Goal: Task Accomplishment & Management: Manage account settings

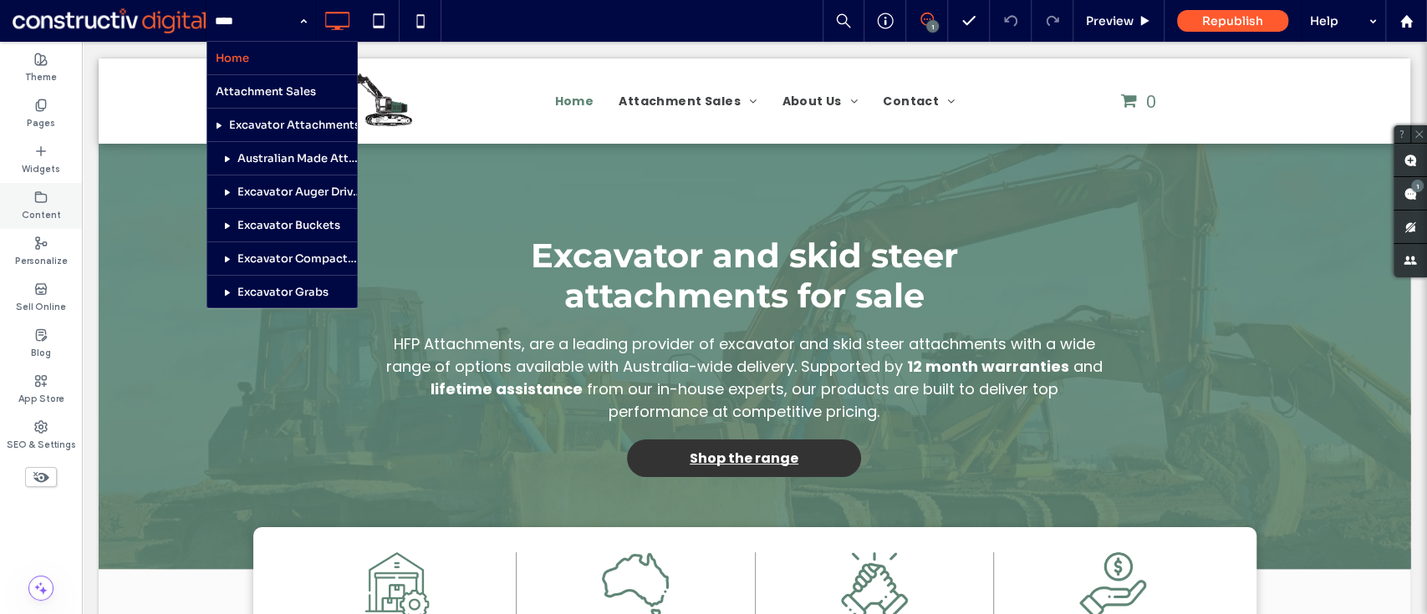
click at [39, 196] on icon at bounding box center [40, 197] width 13 height 13
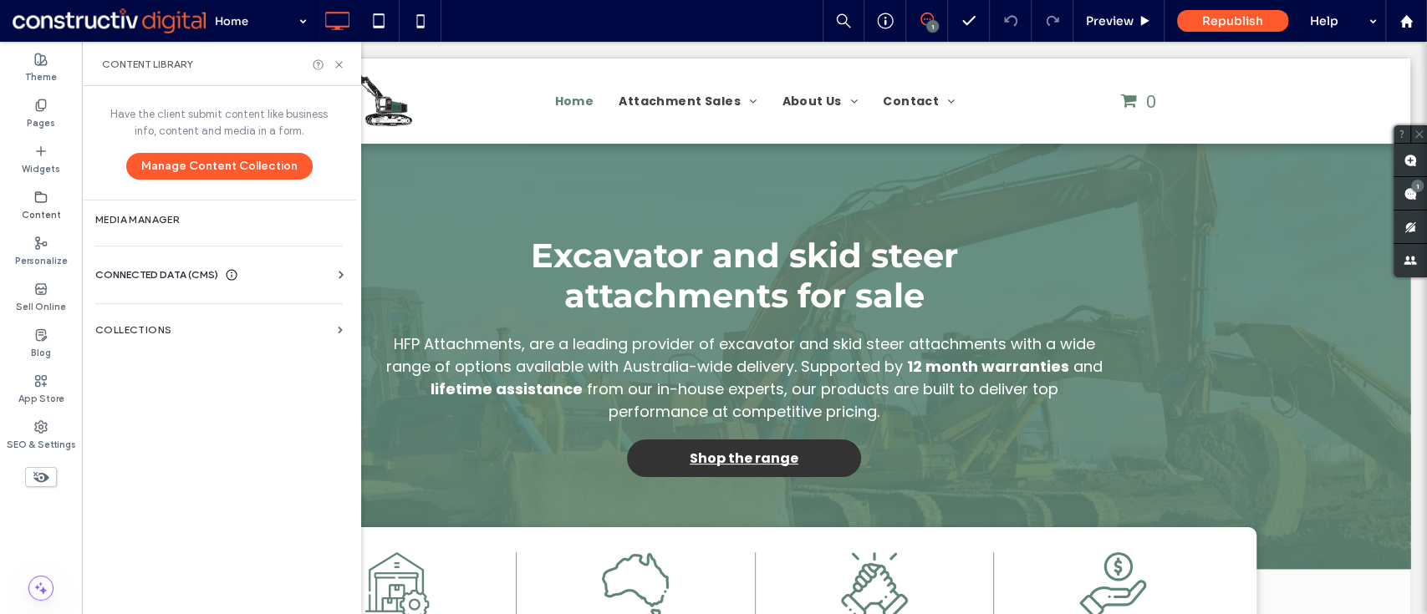
click at [40, 205] on label "Content" at bounding box center [41, 213] width 39 height 18
click at [32, 198] on div "Content" at bounding box center [41, 206] width 82 height 46
click at [43, 112] on label "Pages" at bounding box center [41, 121] width 28 height 18
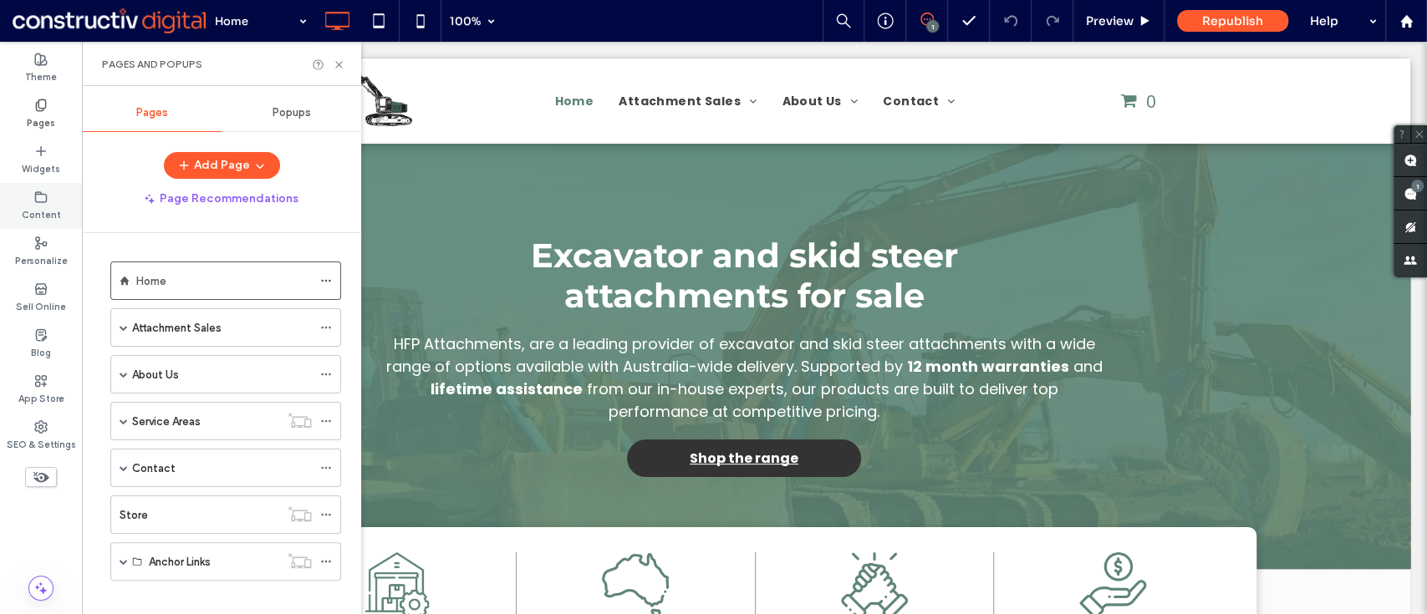
click at [36, 201] on use at bounding box center [41, 196] width 11 height 10
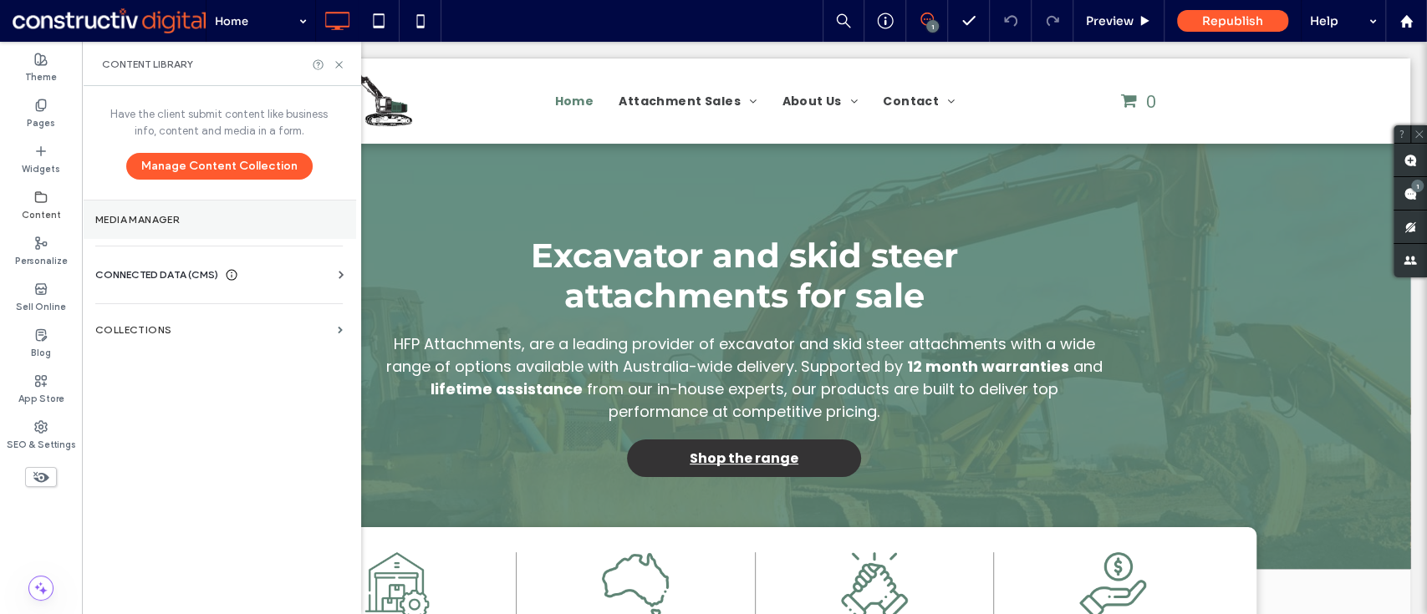
click at [185, 226] on section "Media Manager" at bounding box center [219, 220] width 274 height 38
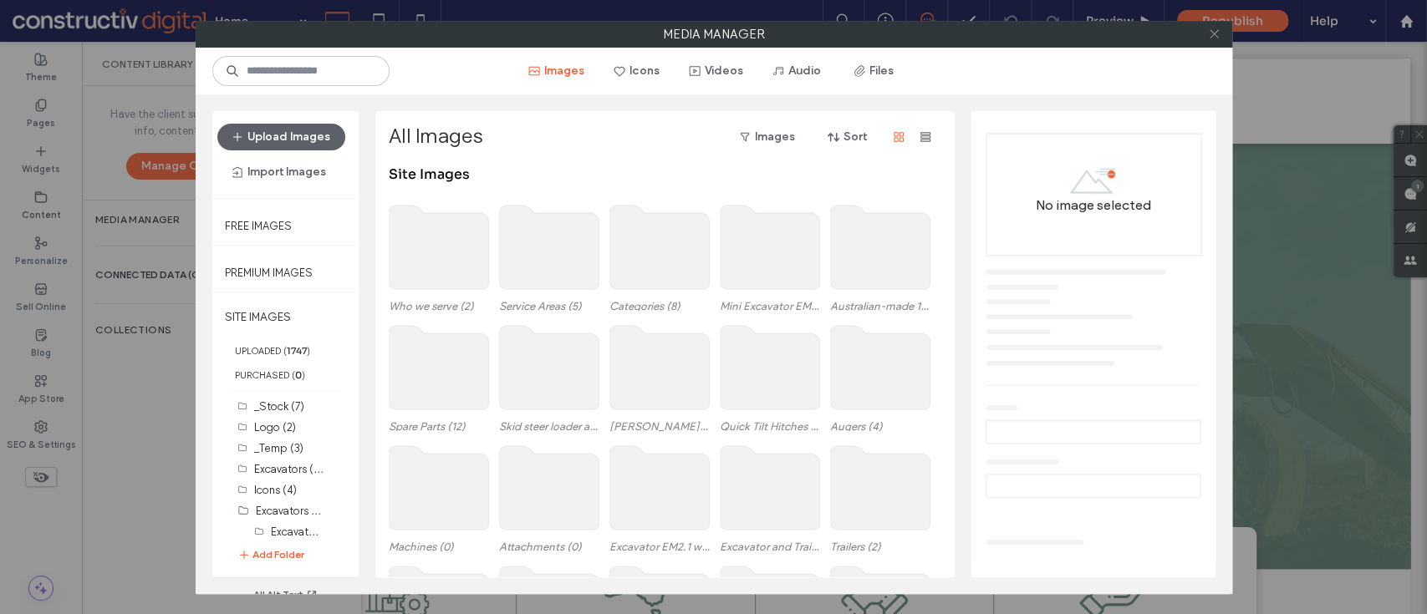
click at [1210, 33] on icon at bounding box center [1214, 34] width 13 height 13
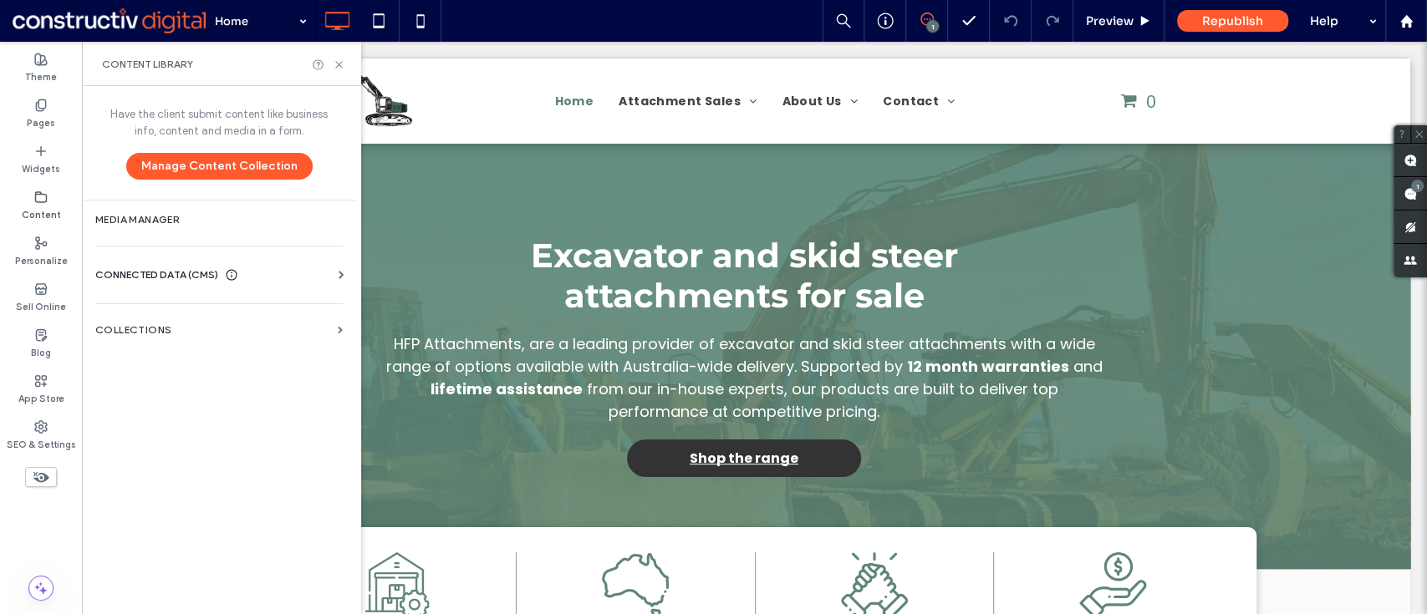
click at [166, 281] on span "CONNECTED DATA (CMS)" at bounding box center [156, 275] width 123 height 17
click at [148, 314] on label "Business Info" at bounding box center [222, 316] width 227 height 12
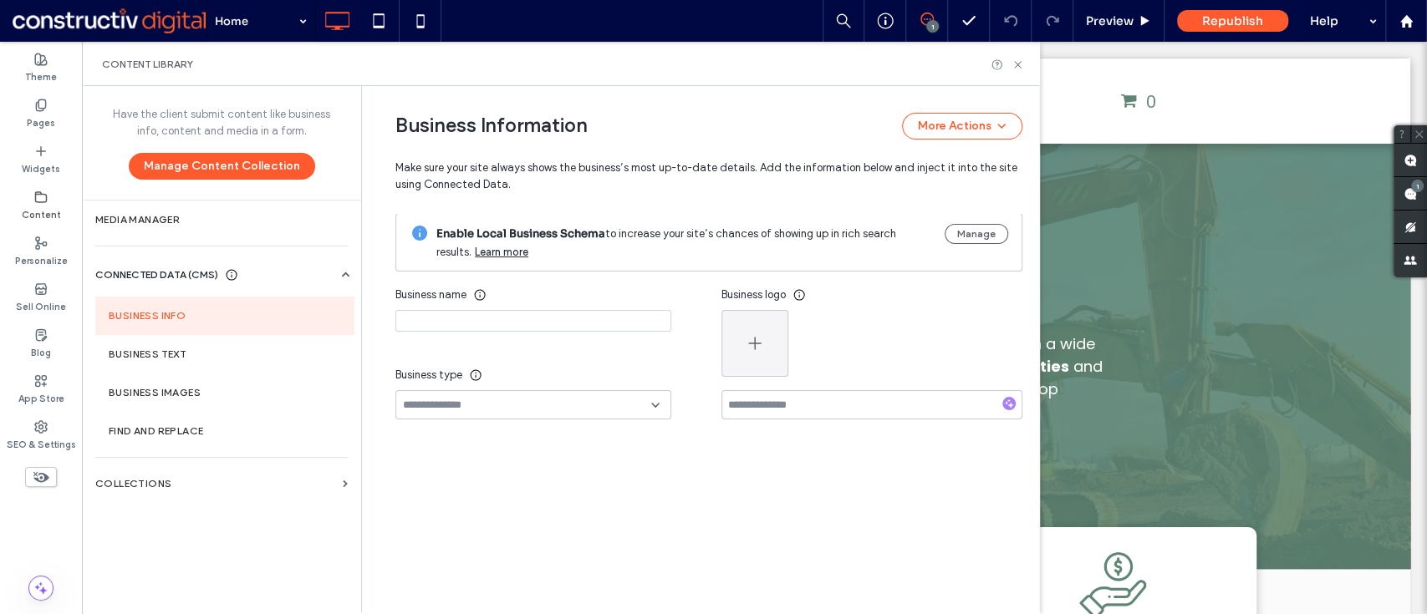
type input "**********"
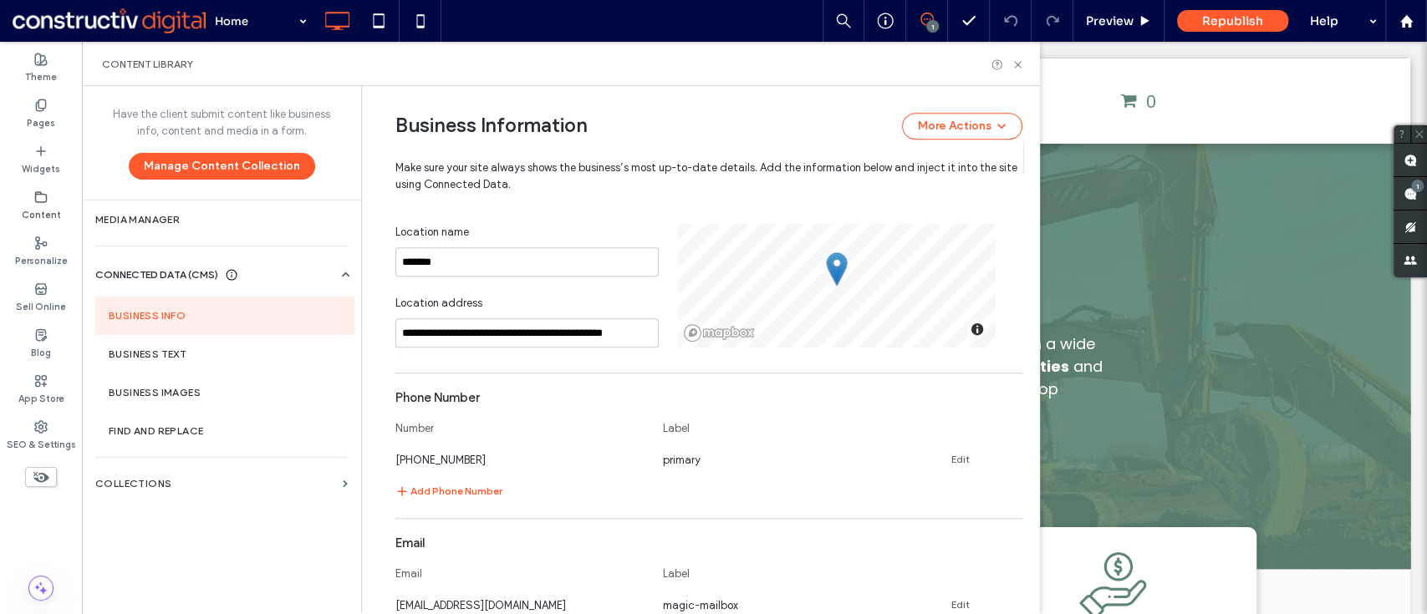
scroll to position [525, 0]
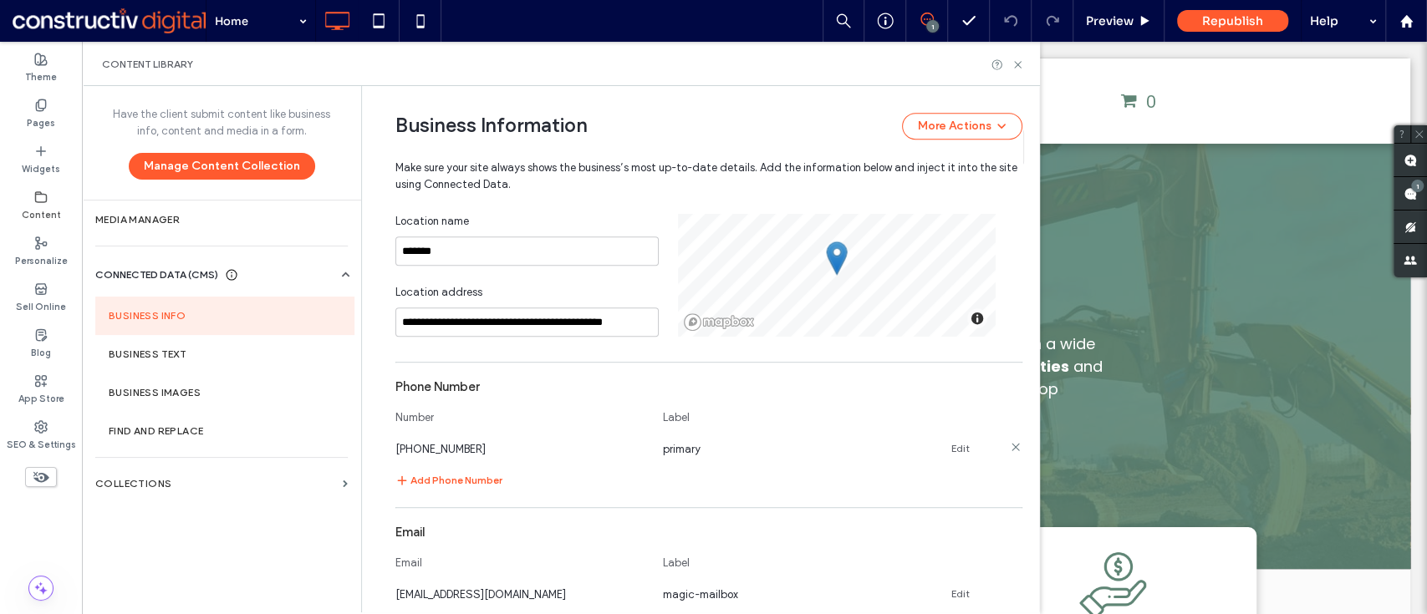
click at [951, 442] on link "Edit" at bounding box center [960, 448] width 18 height 13
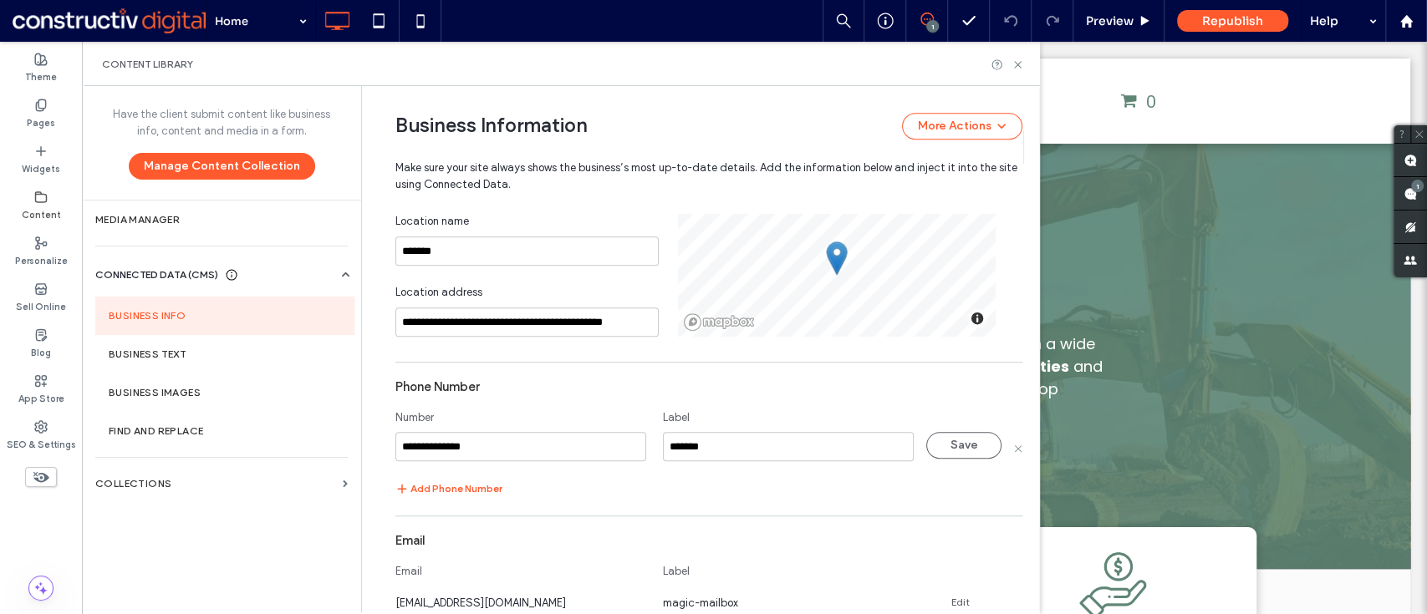
click at [512, 438] on input "**********" at bounding box center [520, 446] width 251 height 29
click at [395, 438] on input "**********" at bounding box center [520, 446] width 251 height 29
type input "**********"
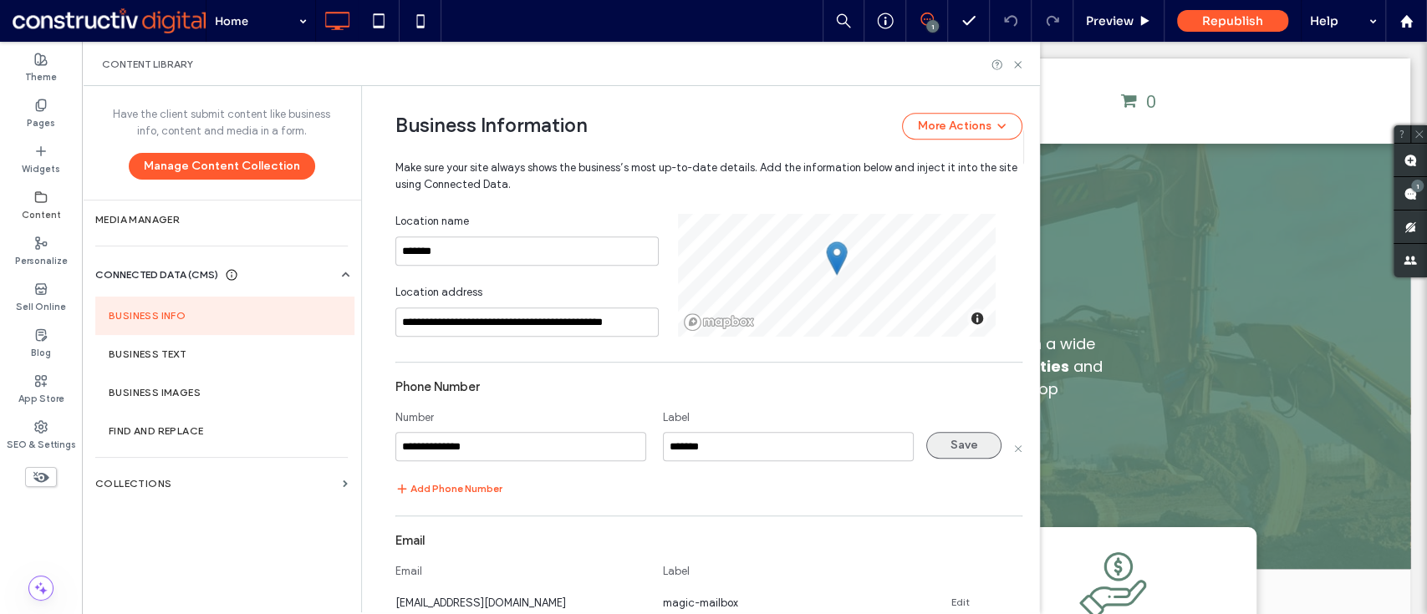
click at [930, 438] on button "Save" at bounding box center [963, 445] width 75 height 27
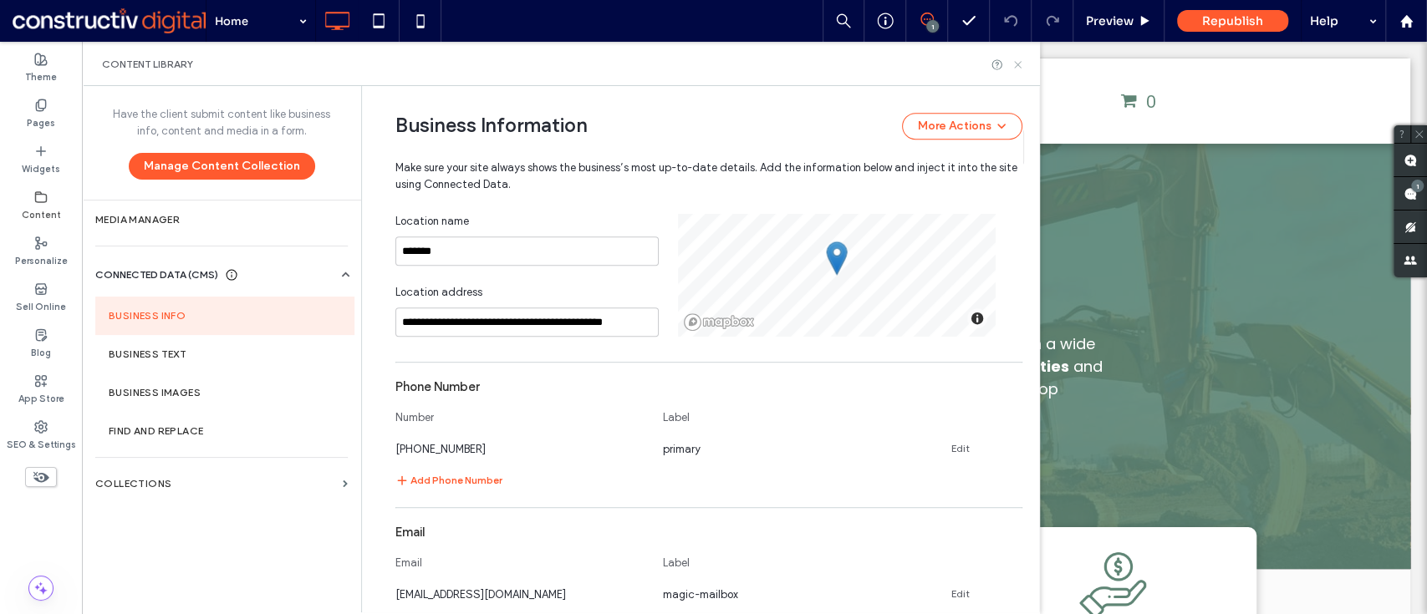
click at [1019, 64] on icon at bounding box center [1017, 65] width 13 height 13
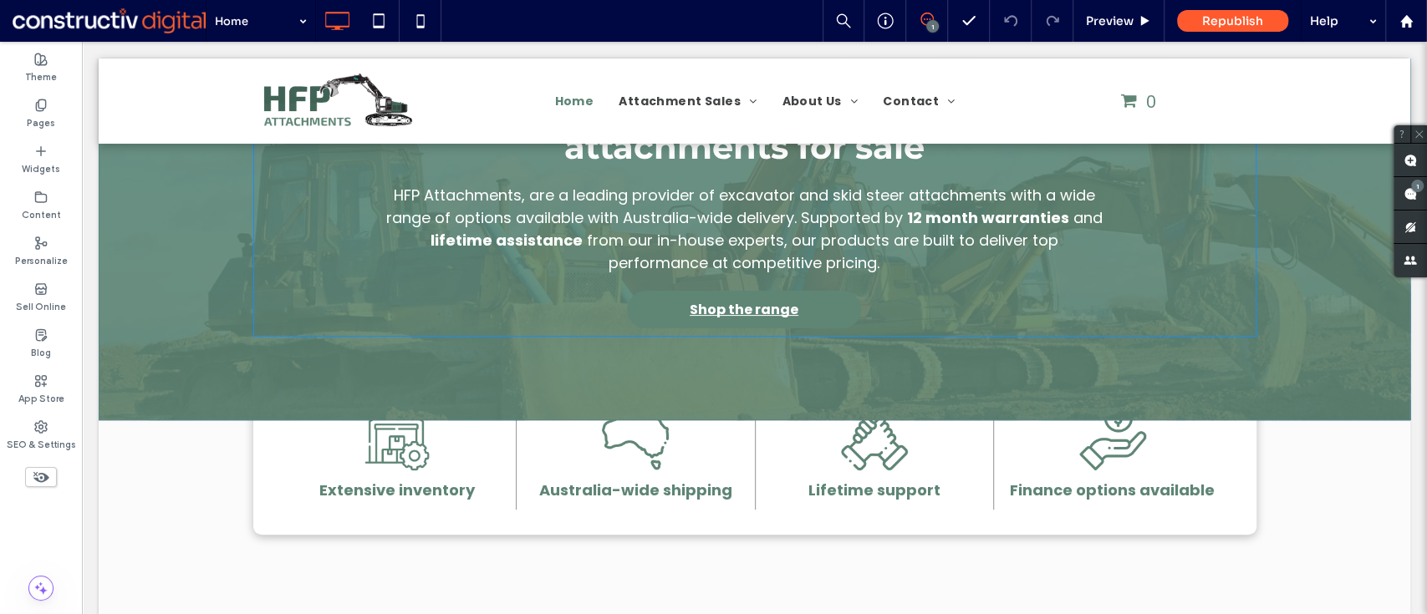
scroll to position [0, 0]
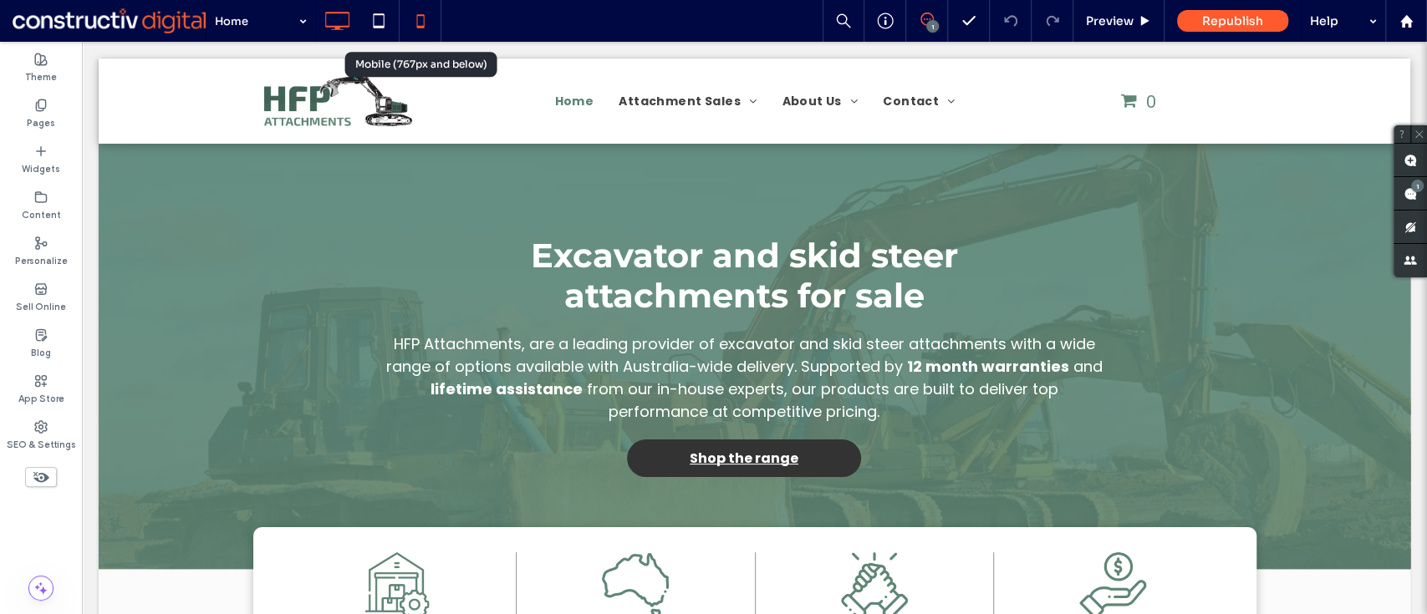
click at [414, 25] on icon at bounding box center [420, 20] width 33 height 33
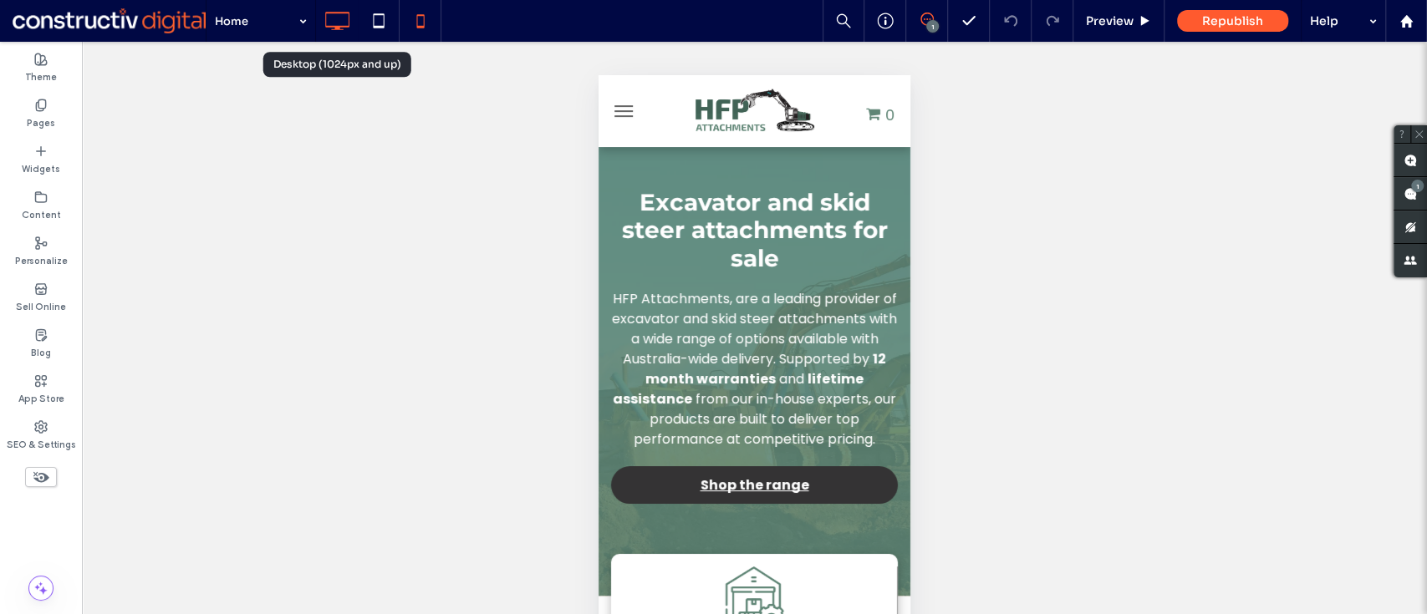
click at [339, 30] on icon at bounding box center [336, 20] width 33 height 33
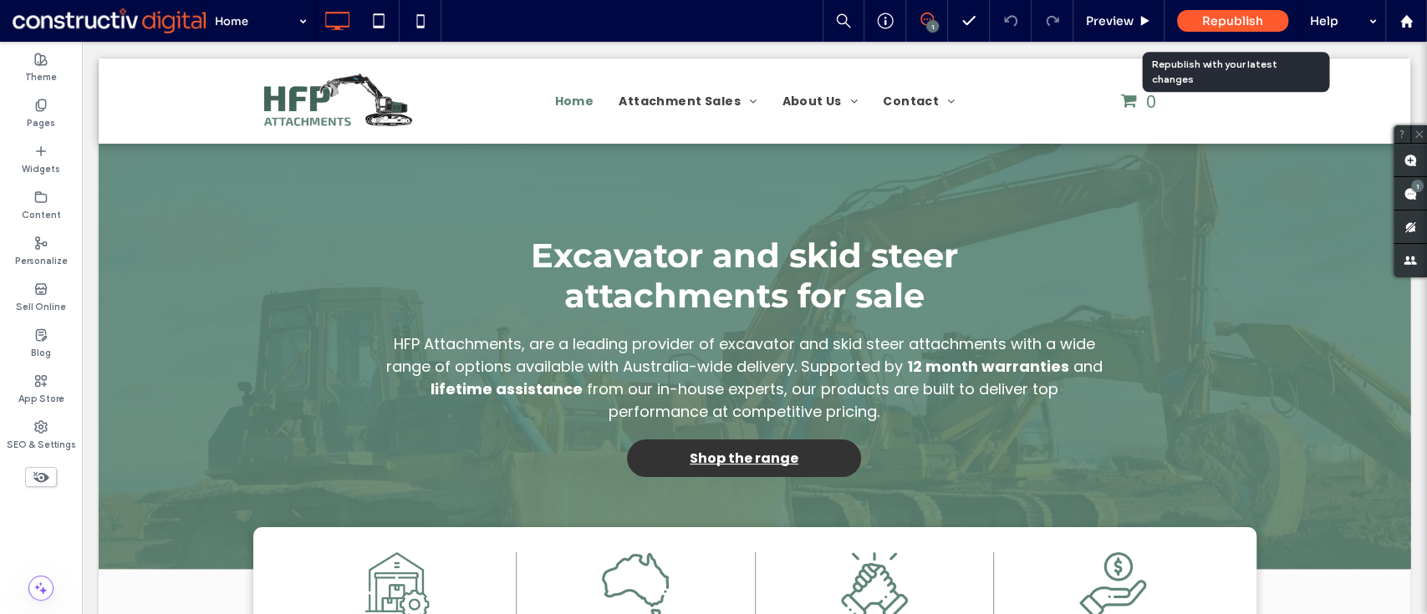
click at [1241, 26] on span "Republish" at bounding box center [1232, 20] width 61 height 15
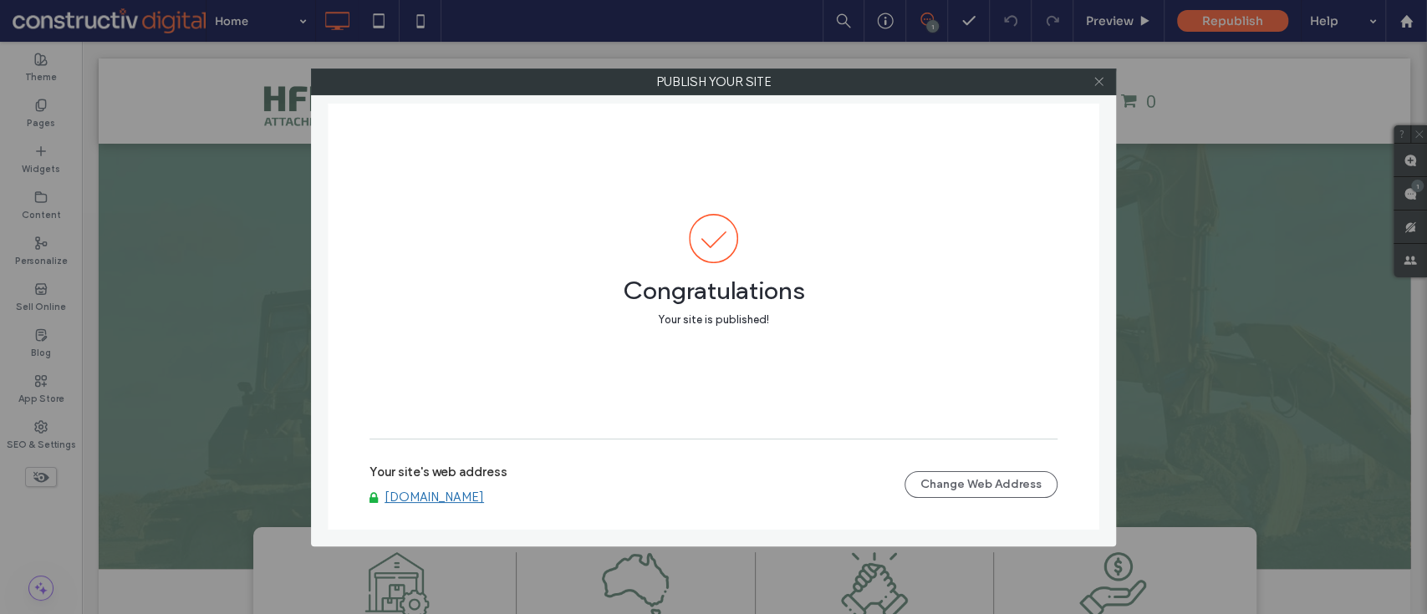
click at [1103, 79] on icon at bounding box center [1099, 81] width 13 height 13
